Goal: Task Accomplishment & Management: Complete application form

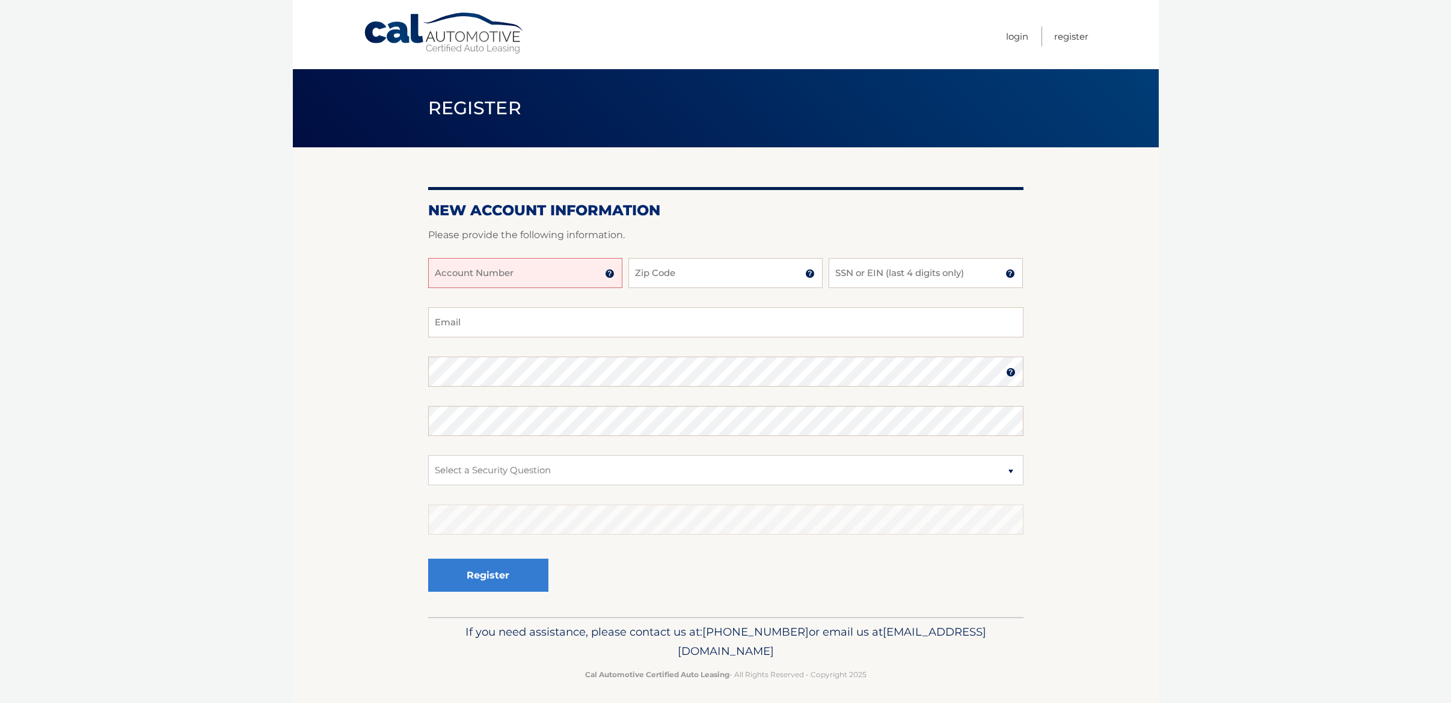
click at [524, 269] on input "Account Number" at bounding box center [525, 273] width 194 height 30
click at [609, 277] on img at bounding box center [610, 274] width 10 height 10
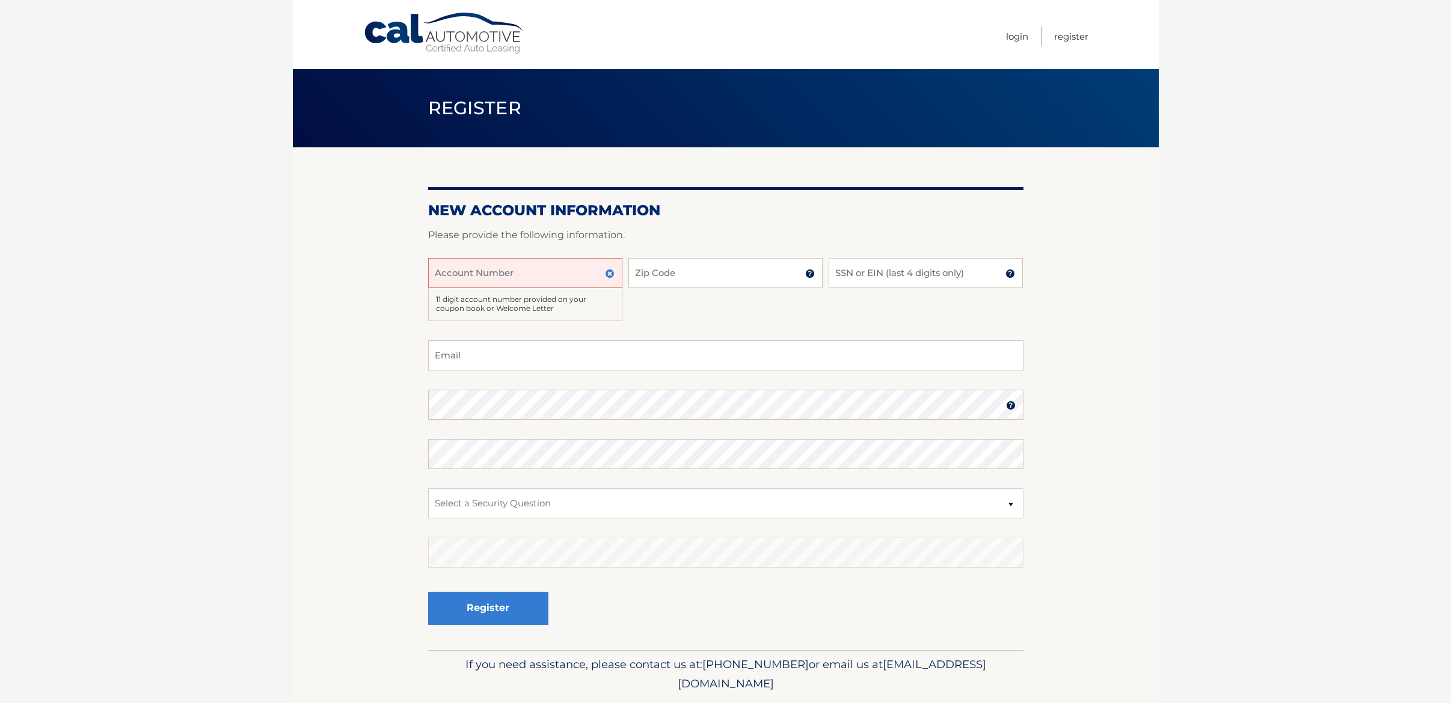
click at [805, 274] on img at bounding box center [810, 274] width 10 height 10
click at [547, 276] on input "Account Number" at bounding box center [525, 273] width 194 height 30
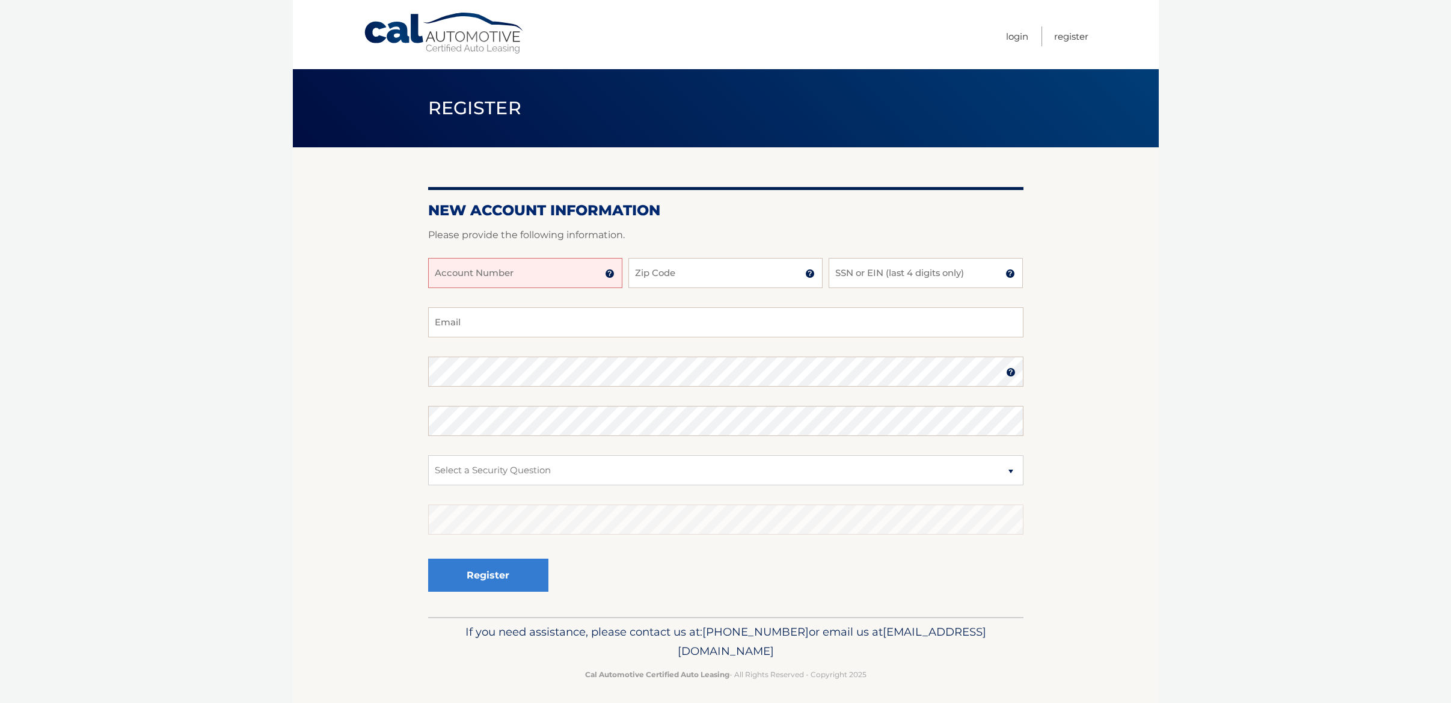
click at [533, 261] on input "Account Number" at bounding box center [525, 273] width 194 height 30
click at [605, 277] on div "Account Number" at bounding box center [525, 273] width 194 height 30
click at [607, 277] on img at bounding box center [610, 274] width 10 height 10
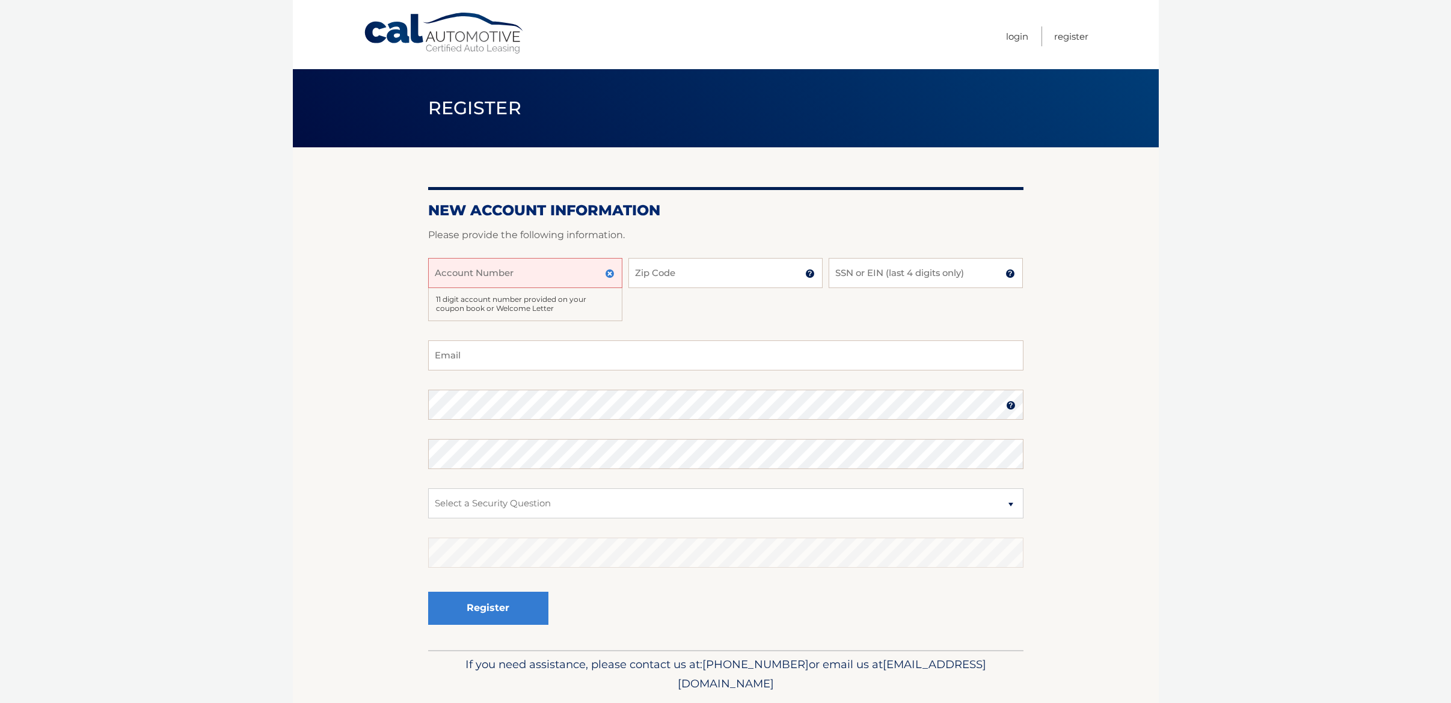
click at [85, 206] on body "Cal Automotive Menu Login Register Register" at bounding box center [725, 351] width 1451 height 703
click at [263, 244] on body "Cal Automotive Menu Login Register Register" at bounding box center [725, 351] width 1451 height 703
click at [548, 275] on input "Account Number" at bounding box center [525, 273] width 194 height 30
click at [277, 209] on body "Cal Automotive Menu Login Register Register" at bounding box center [725, 351] width 1451 height 703
click at [683, 278] on input "Zip Code" at bounding box center [725, 273] width 194 height 30
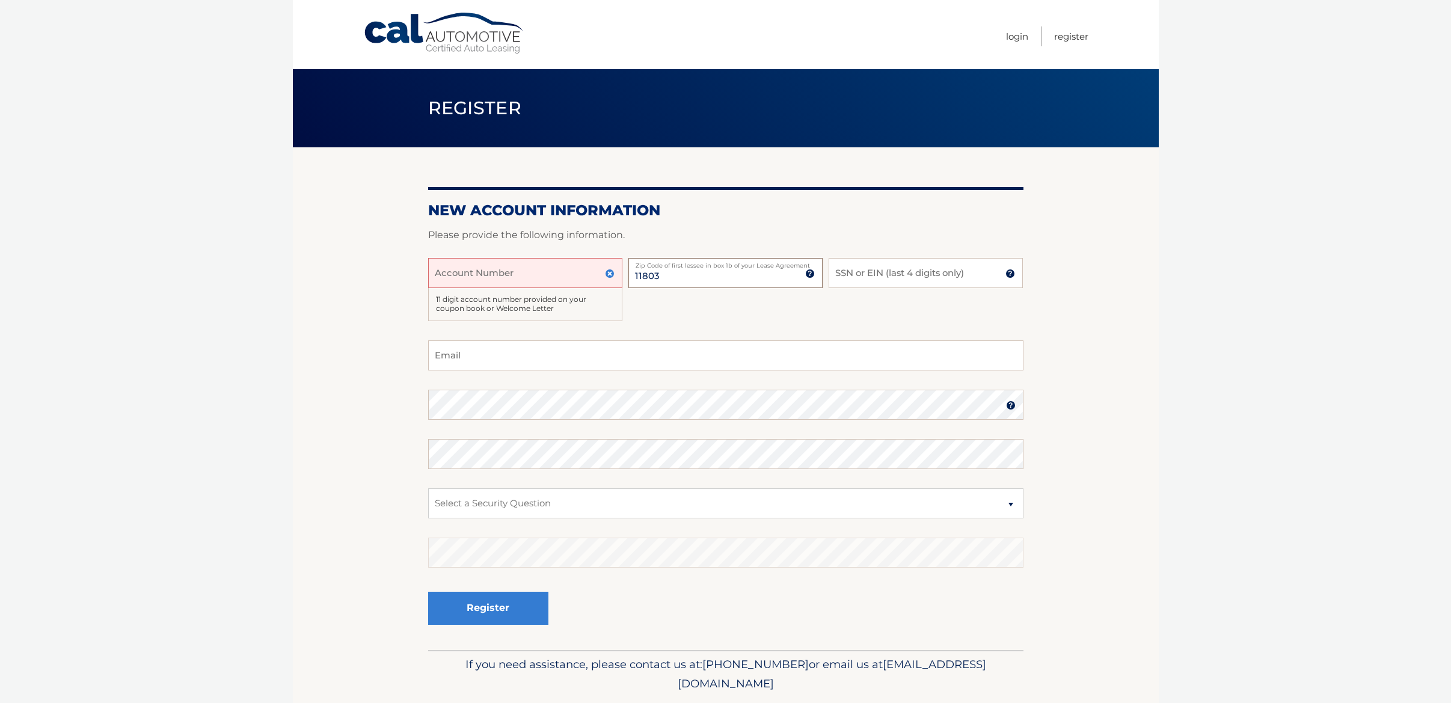
type input "11803"
click at [387, 286] on section "New Account Information Please provide the following information. Account Numbe…" at bounding box center [726, 398] width 866 height 503
click at [895, 278] on input "SSN or EIN (last 4 digits only)" at bounding box center [926, 273] width 194 height 30
type input "2281"
click at [583, 268] on input "Account Number" at bounding box center [525, 273] width 194 height 30
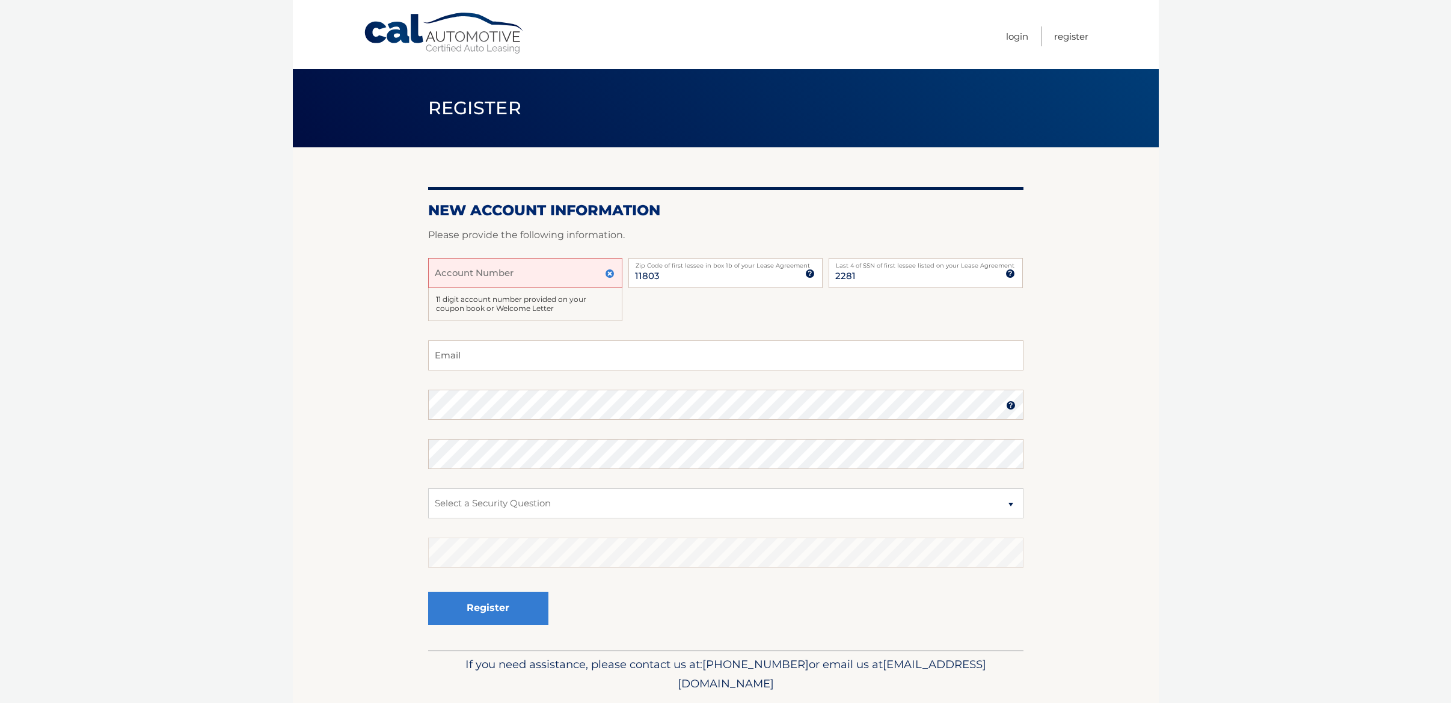
click at [517, 310] on div "11 digit account number provided on your coupon book or Welcome Letter" at bounding box center [525, 304] width 194 height 33
click at [397, 325] on section "New Account Information Please provide the following information. Account Numbe…" at bounding box center [726, 398] width 866 height 503
click at [589, 497] on select "Select a Security Question What was the name of your elementary school? What is…" at bounding box center [725, 503] width 595 height 30
click at [496, 271] on input "Account Number" at bounding box center [525, 273] width 194 height 30
click at [498, 265] on input "Account Number" at bounding box center [525, 273] width 194 height 30
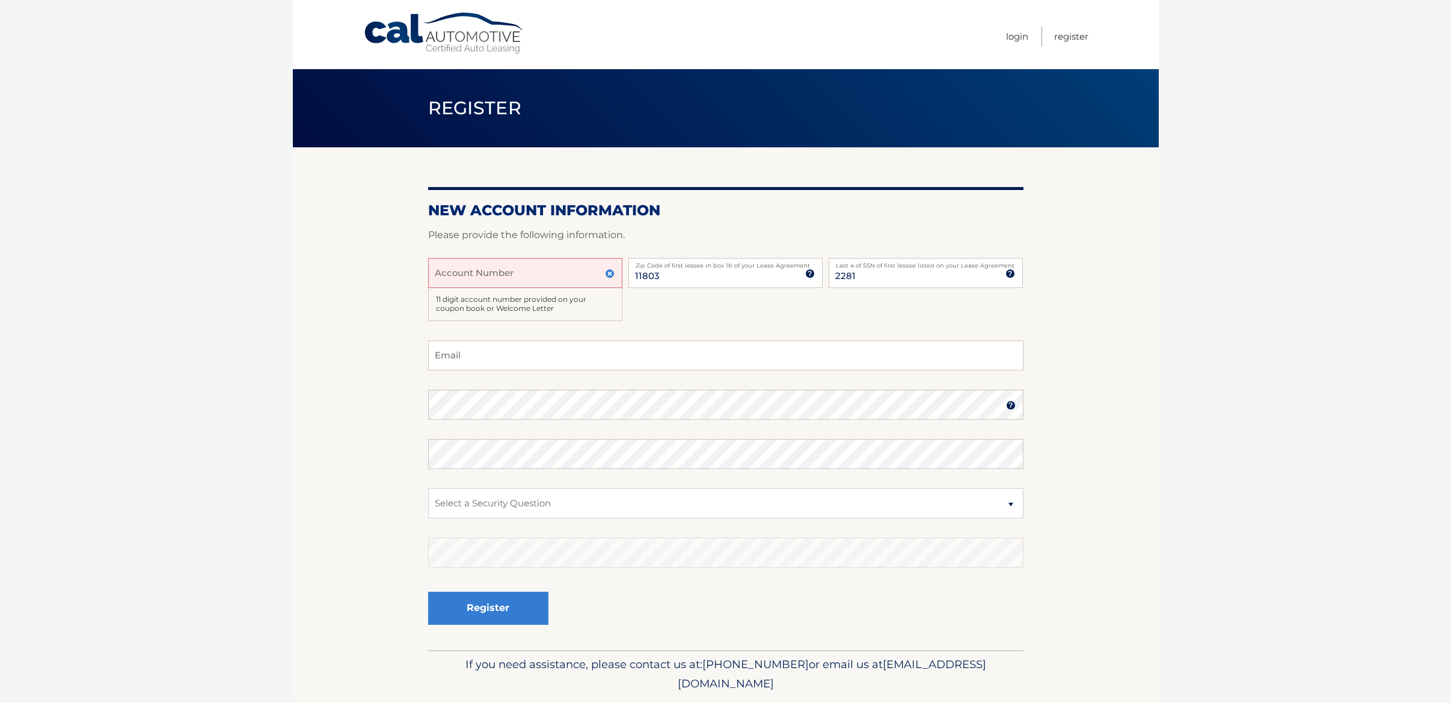
click at [410, 50] on link "Cal Automotive" at bounding box center [444, 33] width 162 height 43
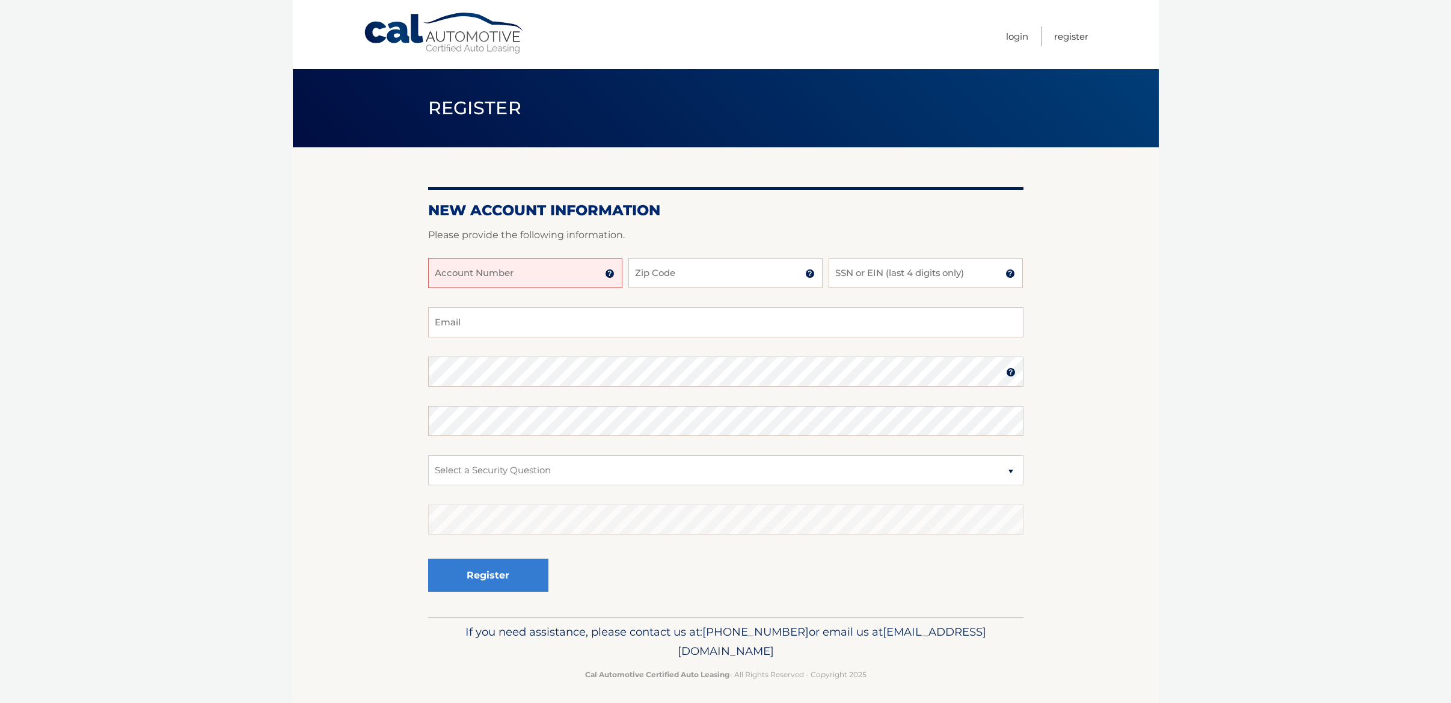
click at [567, 269] on input "Account Number" at bounding box center [525, 273] width 194 height 30
click at [611, 277] on img at bounding box center [610, 274] width 10 height 10
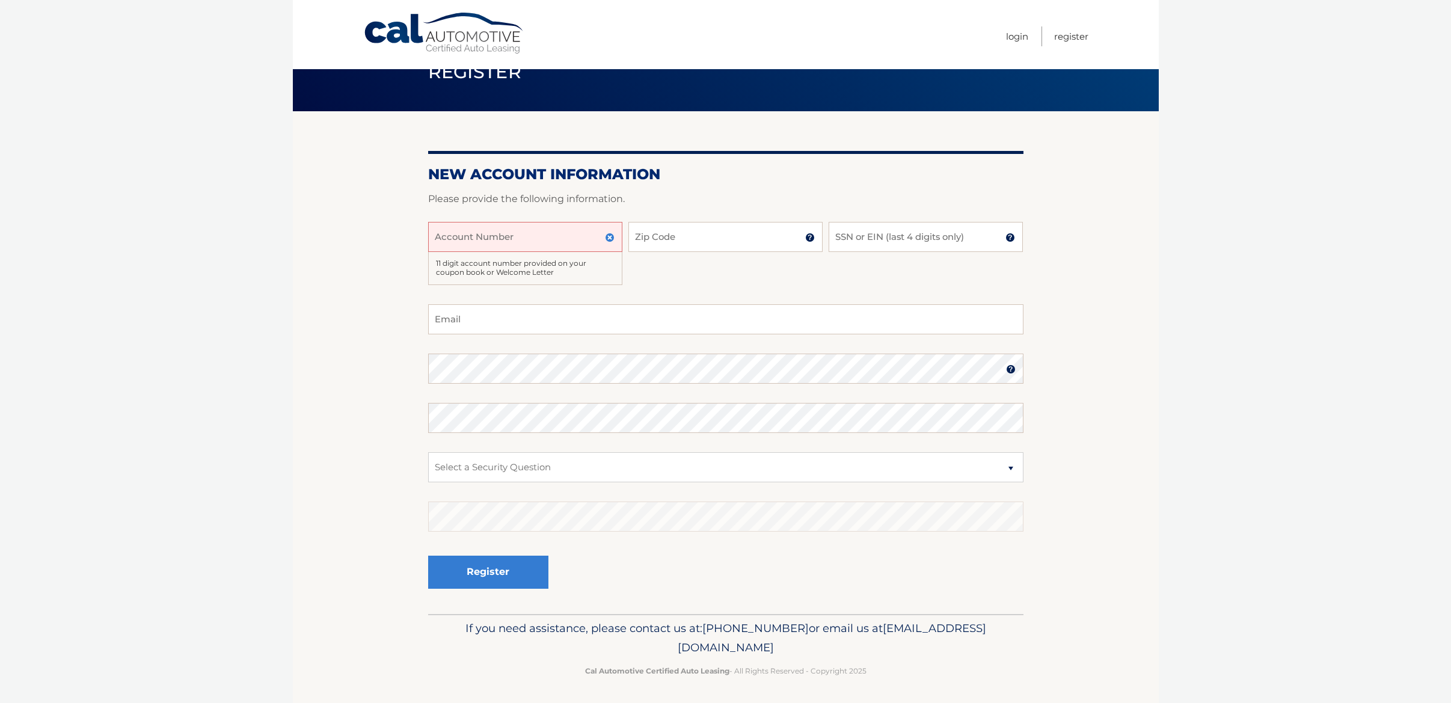
scroll to position [38, 0]
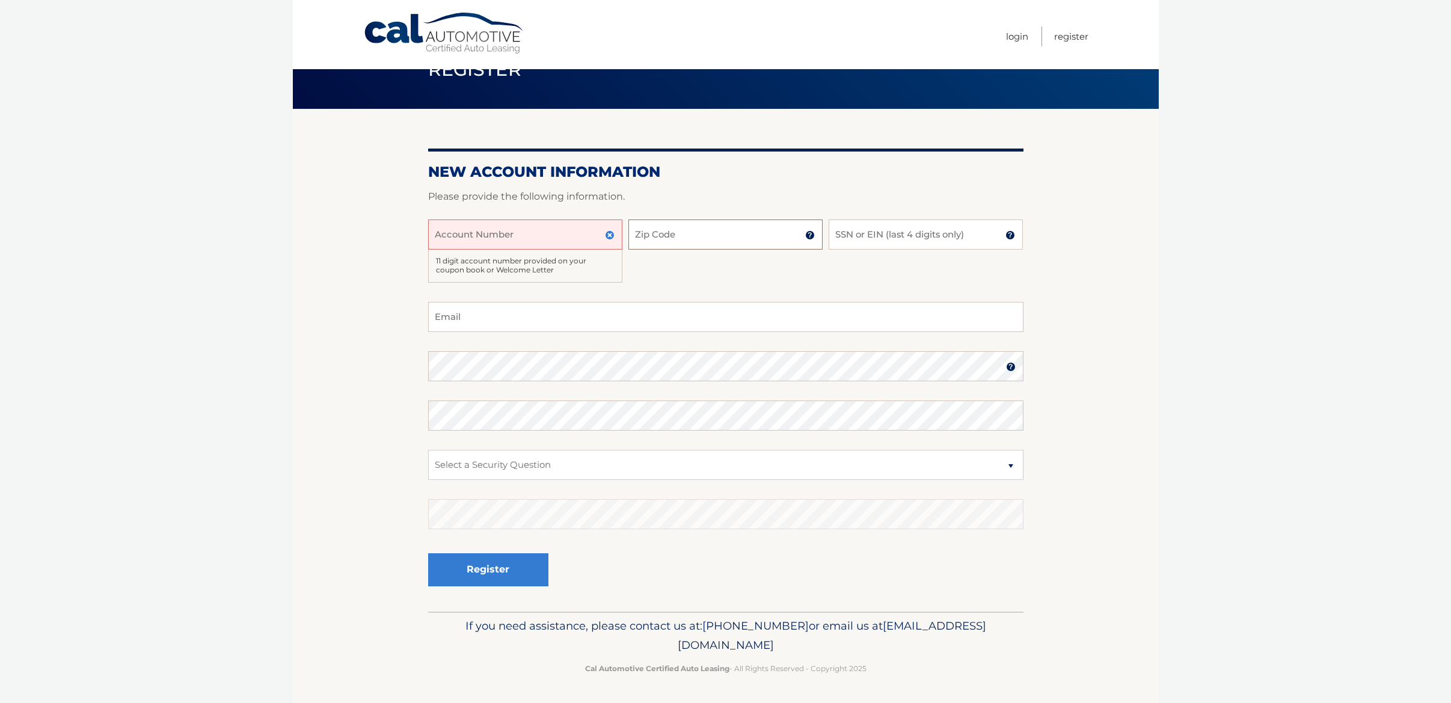
click at [667, 231] on input "Zip Code" at bounding box center [725, 234] width 194 height 30
click at [500, 273] on div "11 digit account number provided on your coupon book or Welcome Letter" at bounding box center [525, 266] width 194 height 33
click at [598, 450] on select "Select a Security Question What was the name of your elementary school? What is…" at bounding box center [725, 465] width 595 height 30
click at [593, 227] on input "Account Number" at bounding box center [525, 234] width 194 height 30
click at [611, 238] on img at bounding box center [610, 235] width 10 height 10
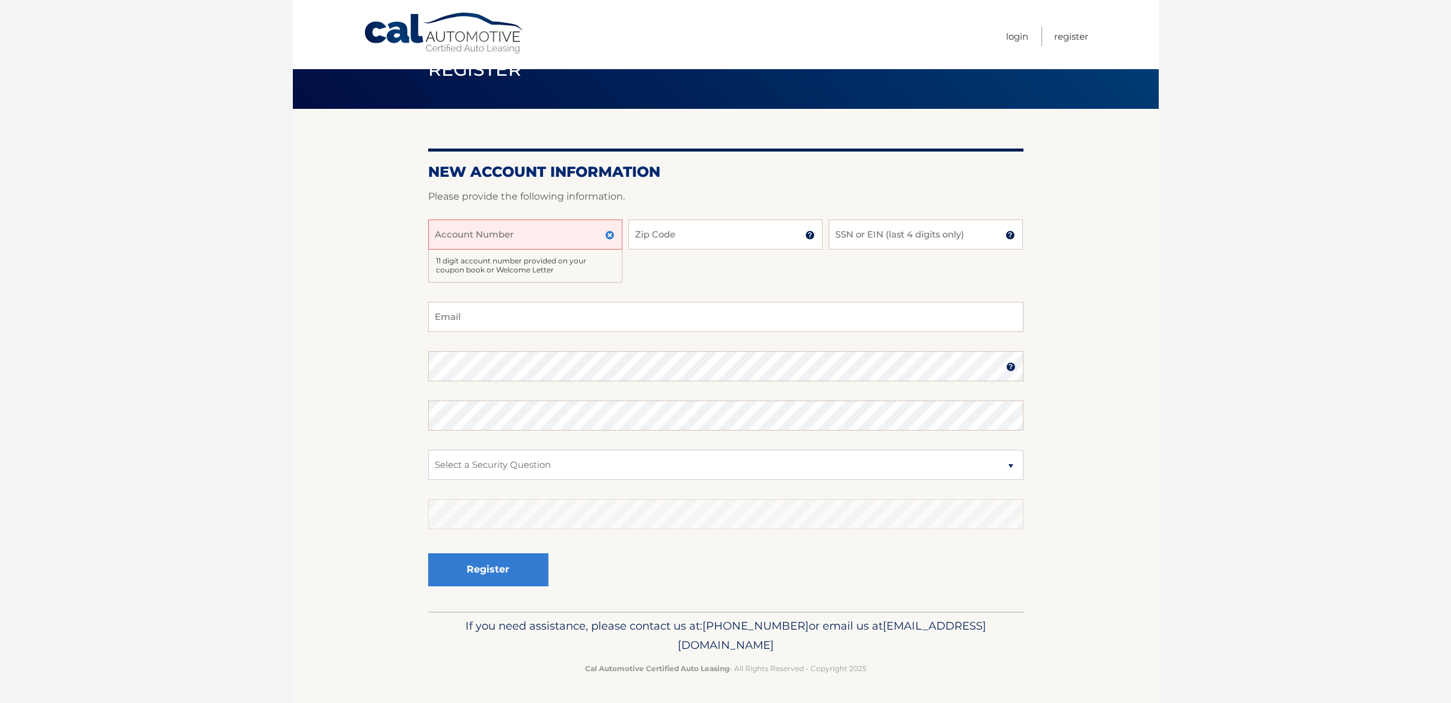
scroll to position [5, 0]
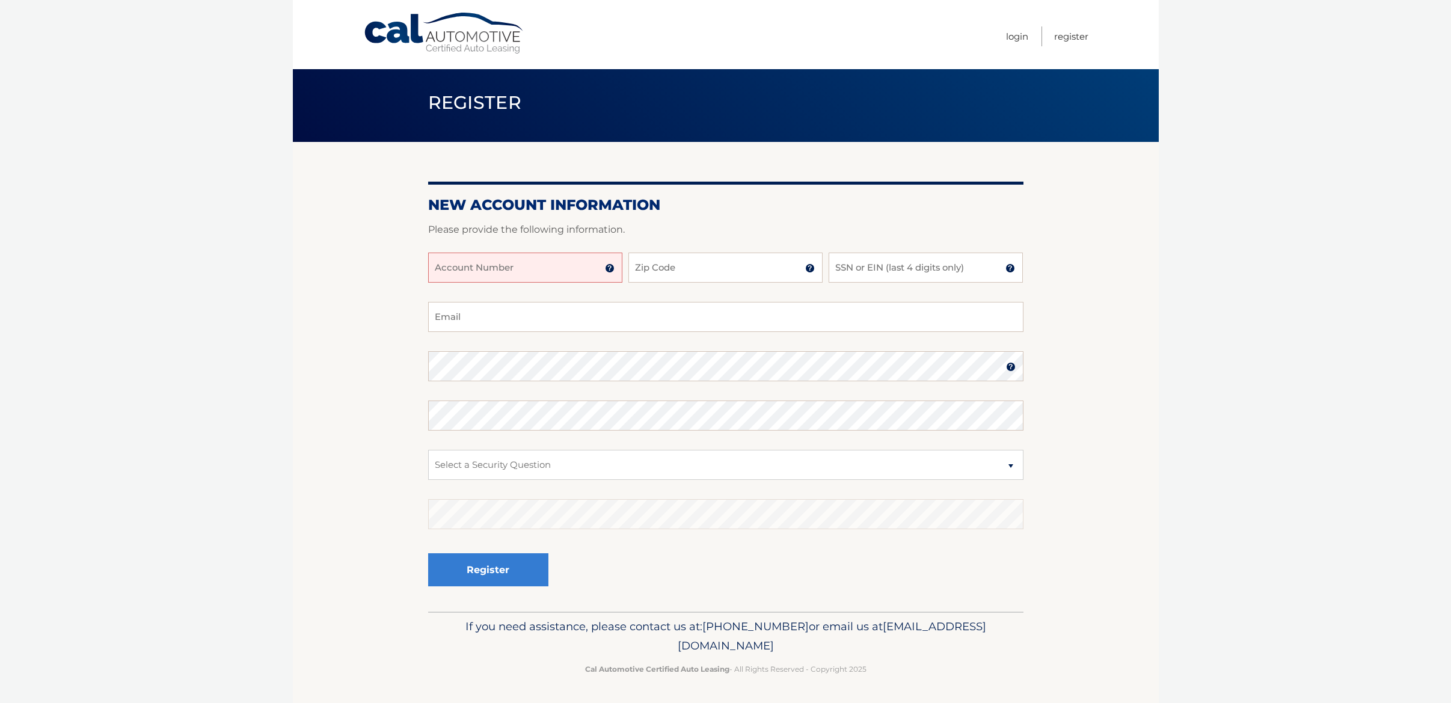
click at [674, 207] on h2 "New Account Information" at bounding box center [725, 205] width 595 height 18
click at [515, 271] on input "Account Number" at bounding box center [525, 268] width 194 height 30
click at [729, 219] on form "New Account Information Please provide the following information. Account Numbe…" at bounding box center [725, 404] width 595 height 416
click at [564, 256] on input "Account Number" at bounding box center [525, 268] width 194 height 30
click at [608, 272] on img at bounding box center [610, 268] width 10 height 10
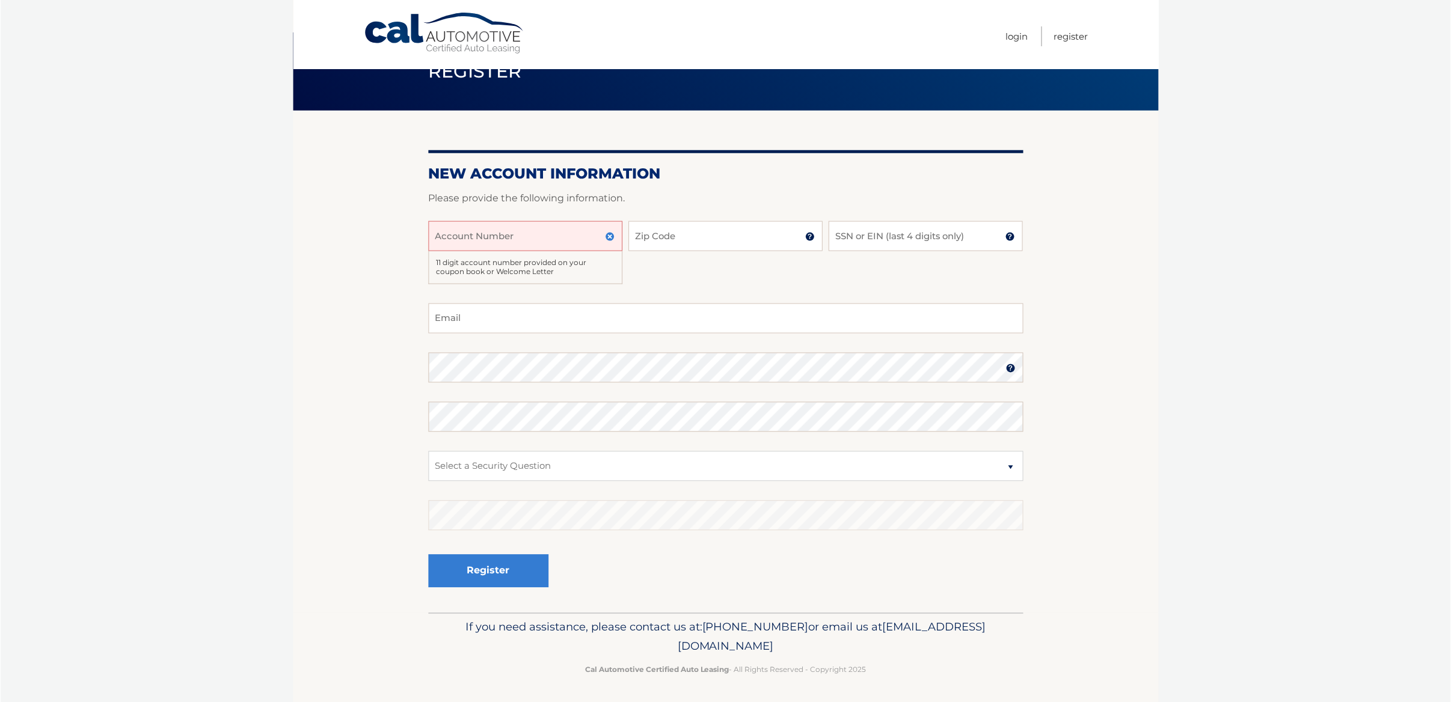
scroll to position [38, 0]
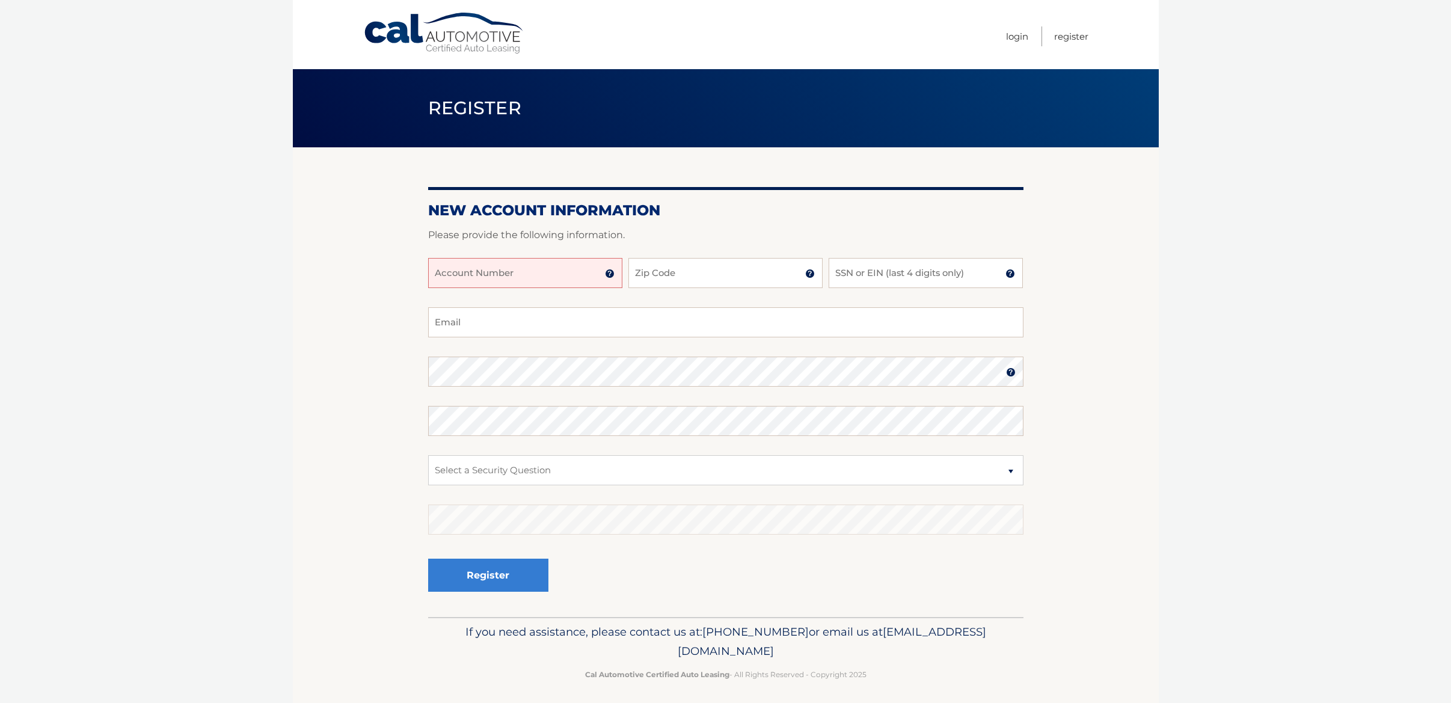
click at [533, 260] on input "Account Number" at bounding box center [525, 273] width 194 height 30
click at [598, 276] on input "Account Number" at bounding box center [525, 273] width 194 height 30
click at [604, 274] on div "Account Number" at bounding box center [525, 273] width 194 height 30
click at [605, 274] on img at bounding box center [610, 274] width 10 height 10
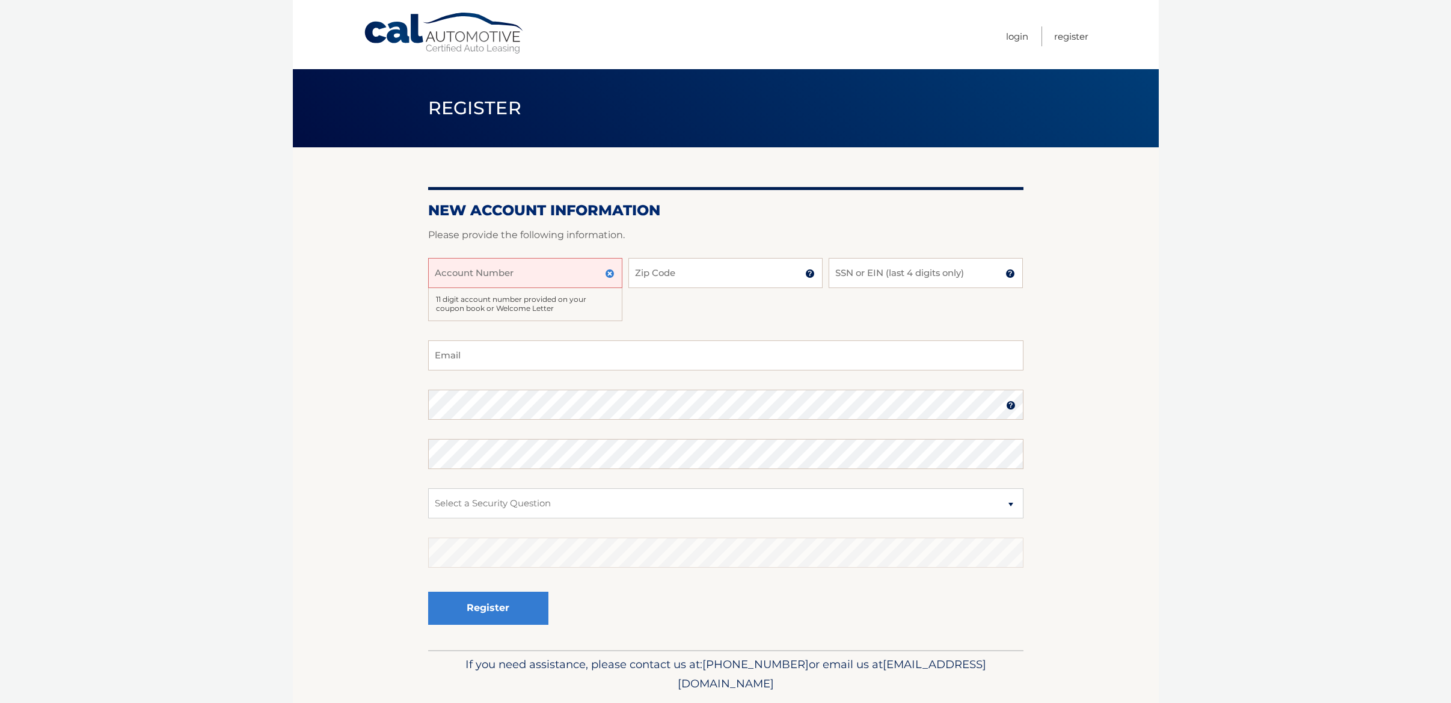
click at [97, 305] on body "Cal Automotive Menu Login Register Register" at bounding box center [725, 351] width 1451 height 703
click at [447, 37] on link "Cal Automotive" at bounding box center [444, 33] width 162 height 43
